Goal: Feedback & Contribution: Submit feedback/report problem

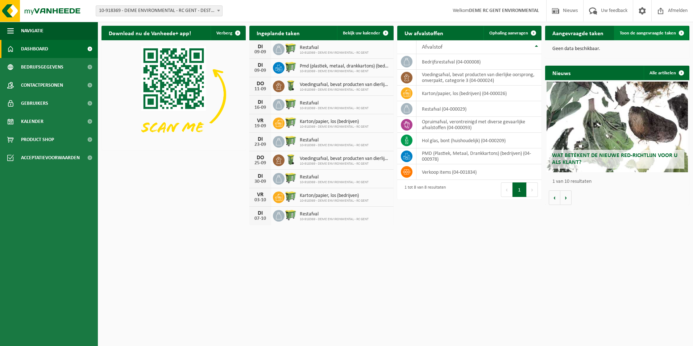
click at [678, 36] on span at bounding box center [681, 33] width 15 height 15
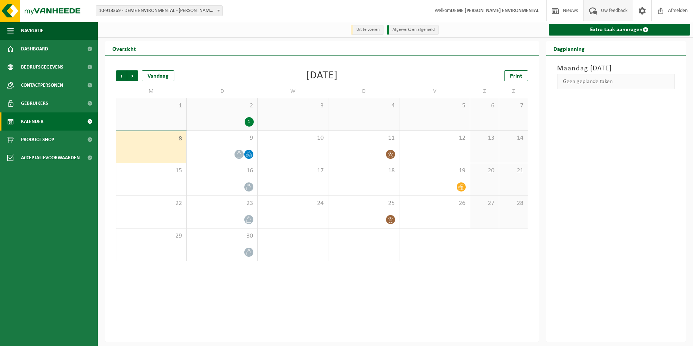
click at [602, 17] on span "Uw feedback" at bounding box center [614, 10] width 30 height 21
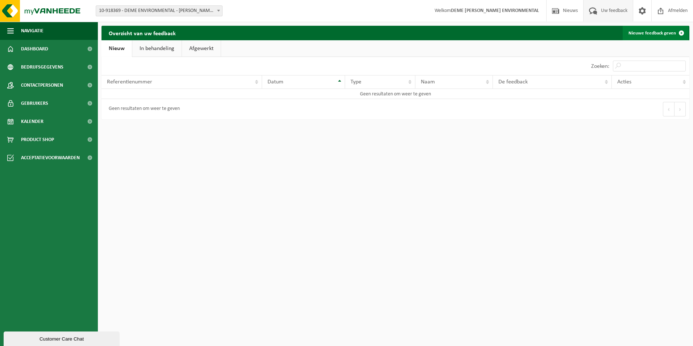
click at [683, 35] on span at bounding box center [681, 33] width 15 height 15
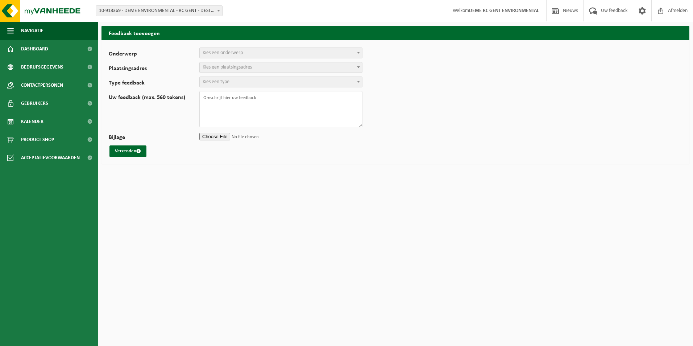
select select
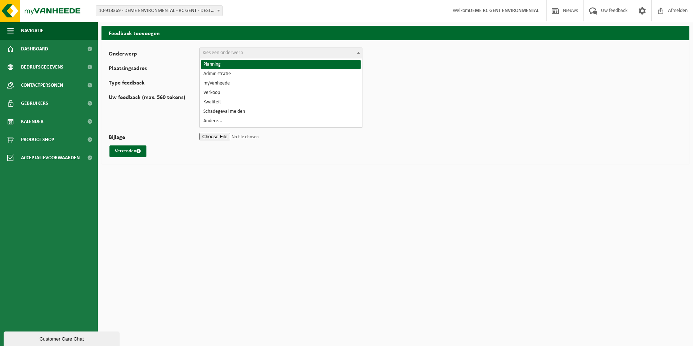
click at [270, 52] on span "Kies een onderwerp" at bounding box center [281, 53] width 162 height 10
select select "1"
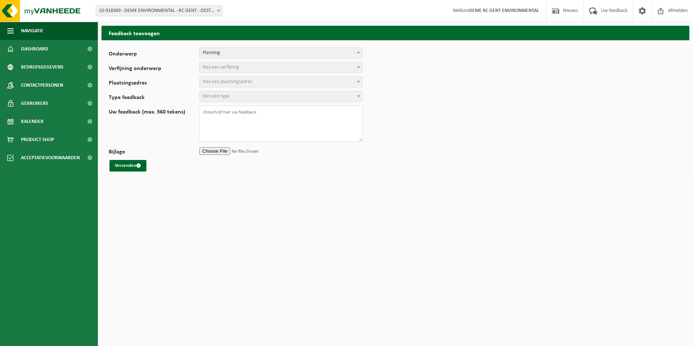
click at [232, 69] on span "Kies een verfijning" at bounding box center [221, 67] width 37 height 5
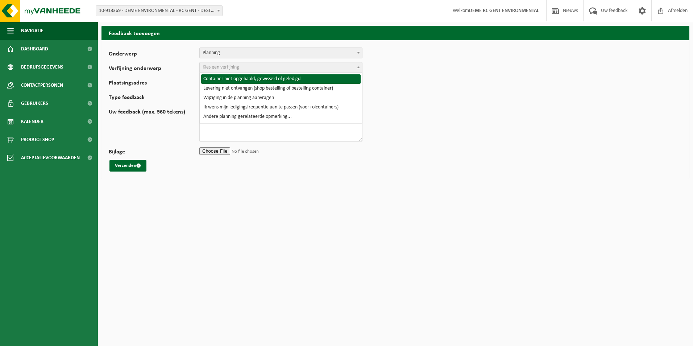
select select "2"
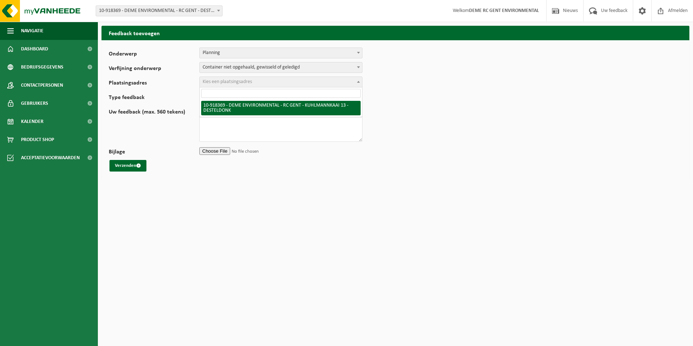
click at [232, 81] on span "Kies een plaatsingsadres" at bounding box center [227, 81] width 49 height 5
select select "128496"
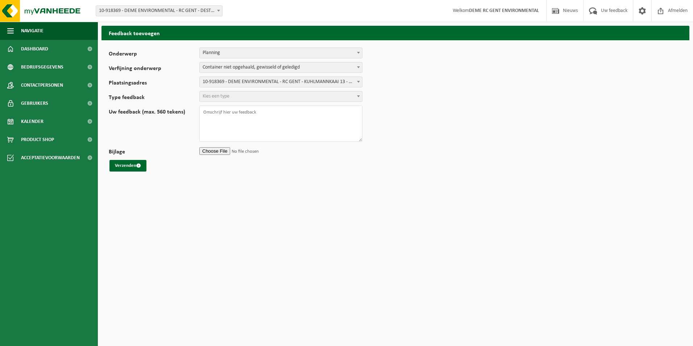
click at [236, 98] on span "Kies een type" at bounding box center [281, 96] width 162 height 10
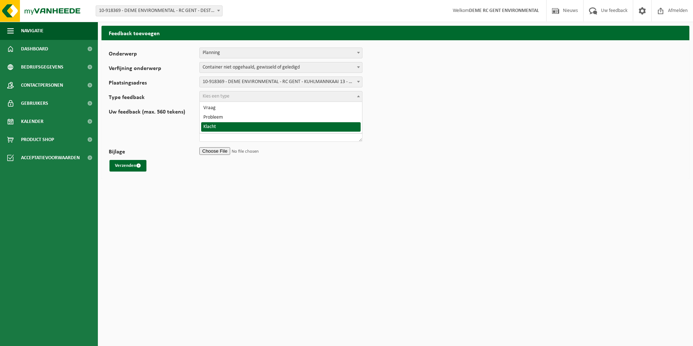
select select "COM"
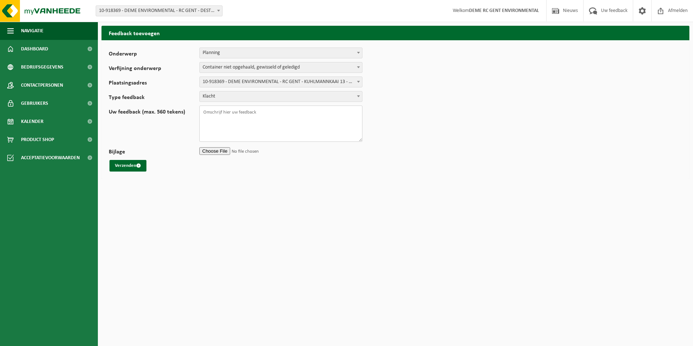
click at [229, 125] on textarea "Uw feedback (max. 560 tekens)" at bounding box center [280, 123] width 163 height 36
type textarea "b"
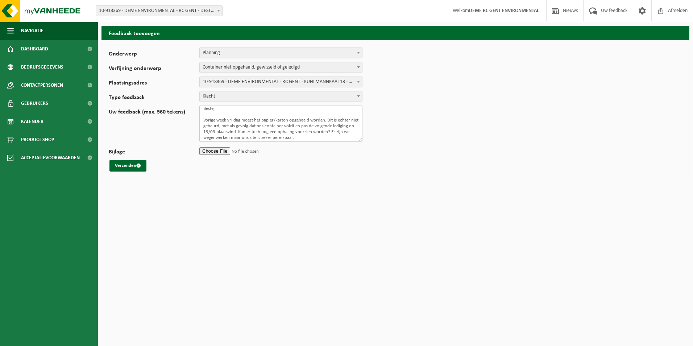
scroll to position [4, 0]
type textarea "Beste, Vorige week vrijdag moest het papier/karton opgehaald worden. Dit is ech…"
click at [120, 160] on button "Verzenden" at bounding box center [127, 166] width 37 height 12
